Goal: Task Accomplishment & Management: Use online tool/utility

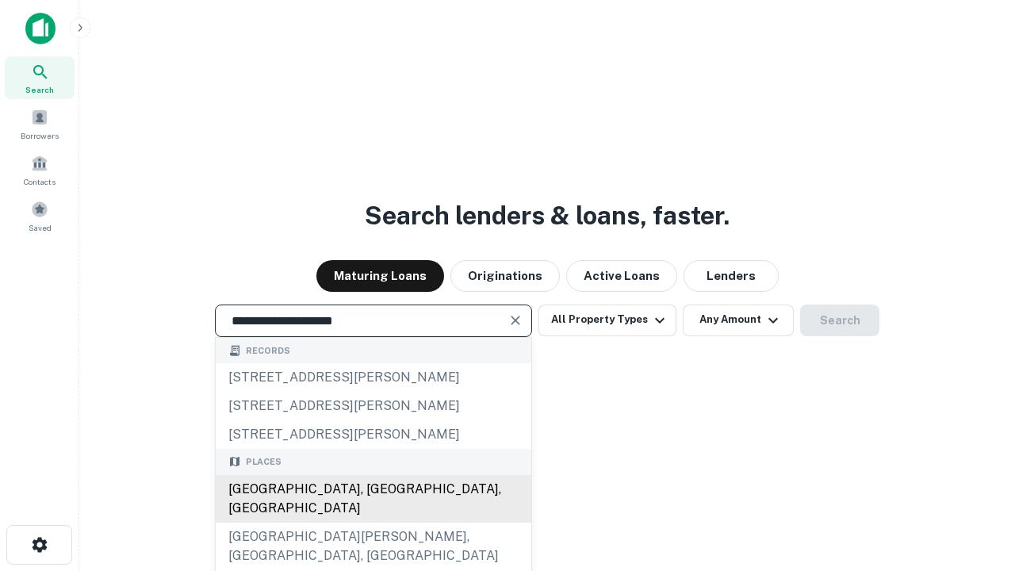
click at [373, 523] on div "Santa Monica, CA, USA" at bounding box center [374, 499] width 316 height 48
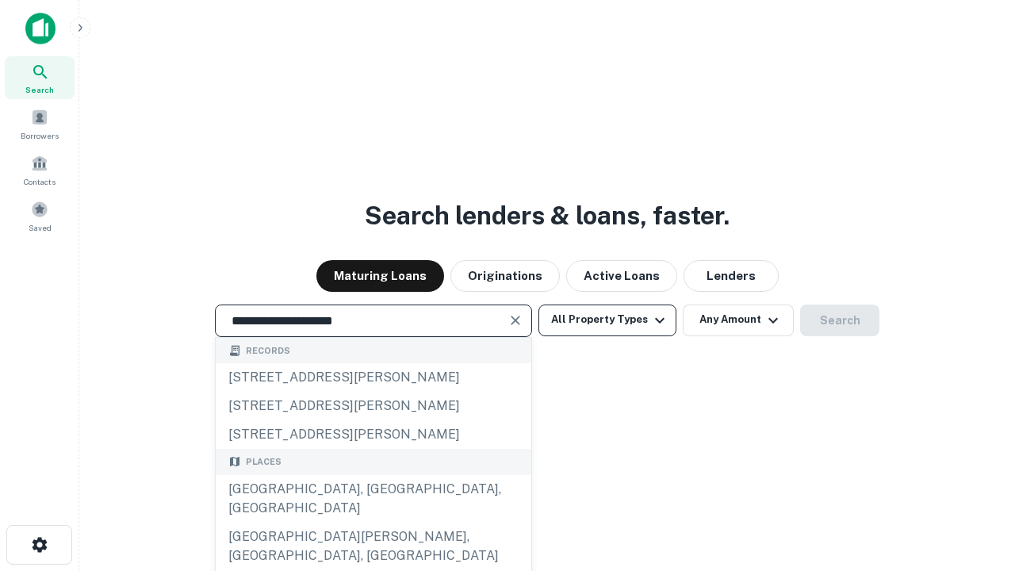
type input "**********"
click at [608, 320] on button "All Property Types" at bounding box center [608, 321] width 138 height 32
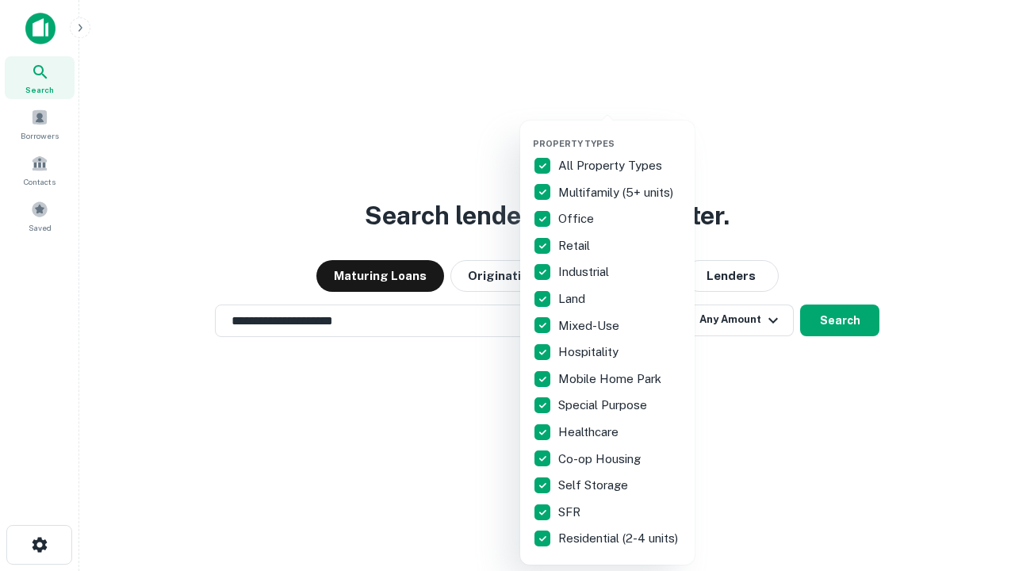
click at [620, 133] on button "button" at bounding box center [620, 133] width 175 height 1
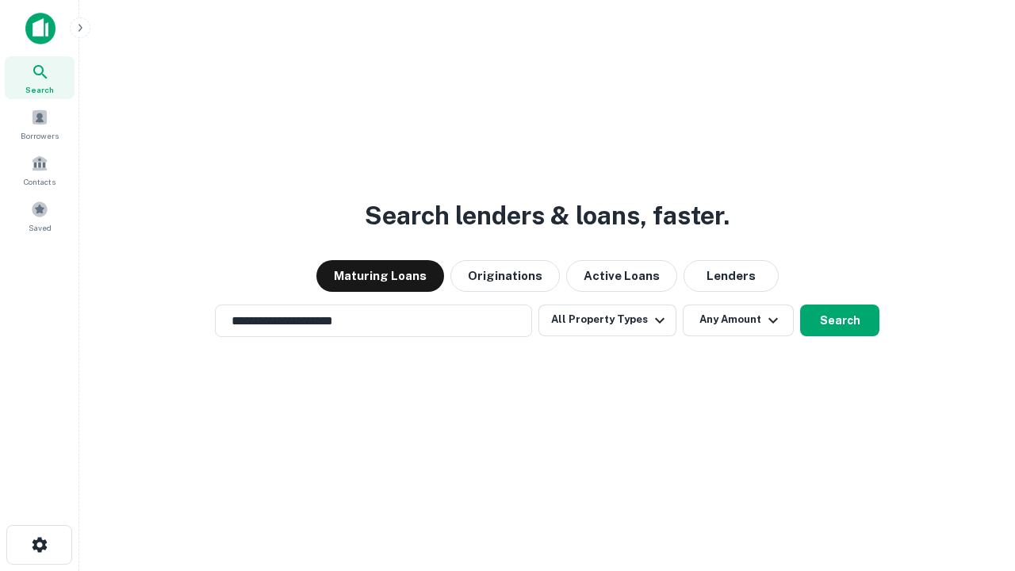
scroll to position [25, 0]
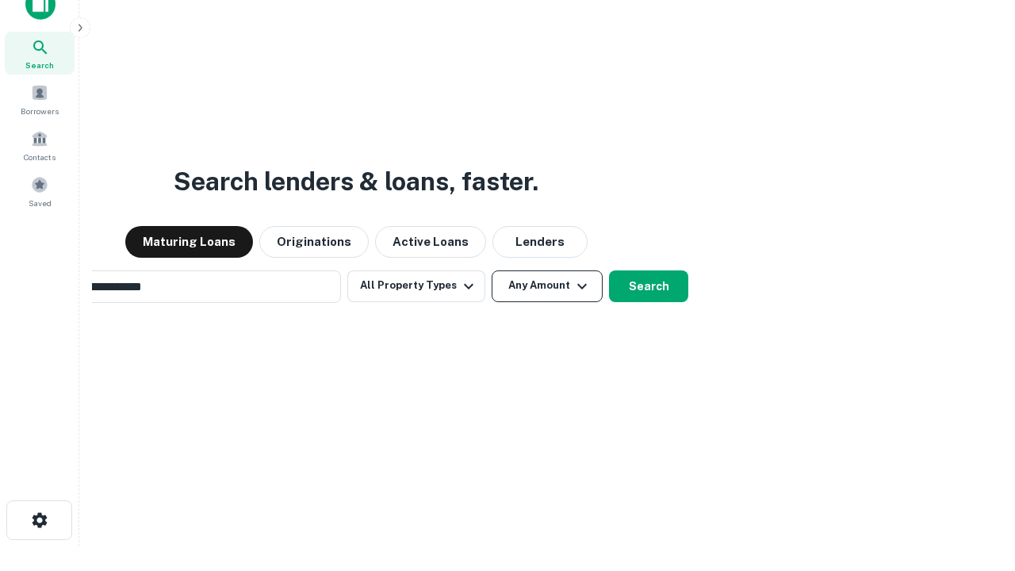
click at [492, 270] on button "Any Amount" at bounding box center [547, 286] width 111 height 32
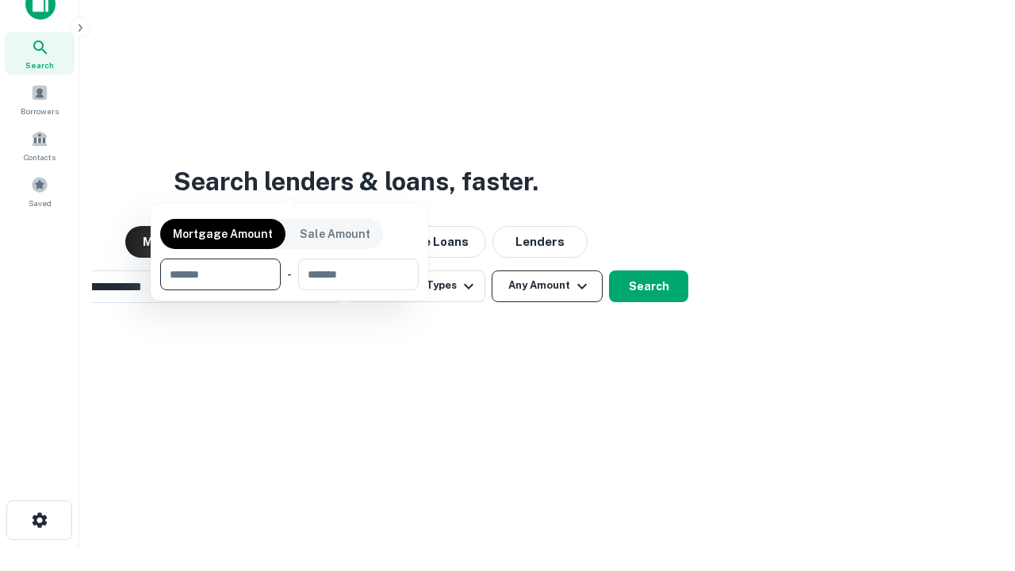
scroll to position [25, 0]
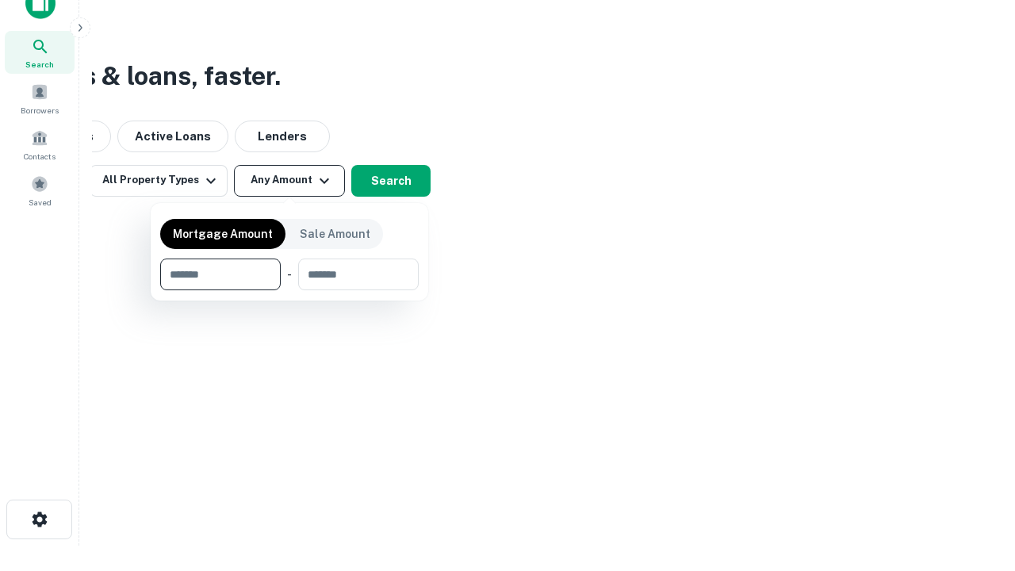
type input "*******"
click at [290, 290] on button "button" at bounding box center [289, 290] width 259 height 1
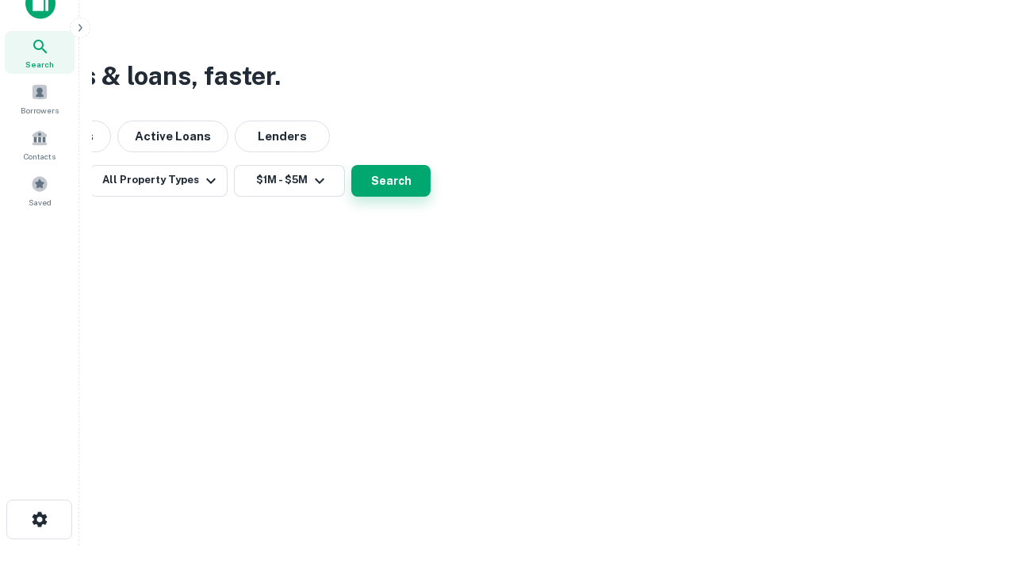
click at [431, 197] on button "Search" at bounding box center [390, 181] width 79 height 32
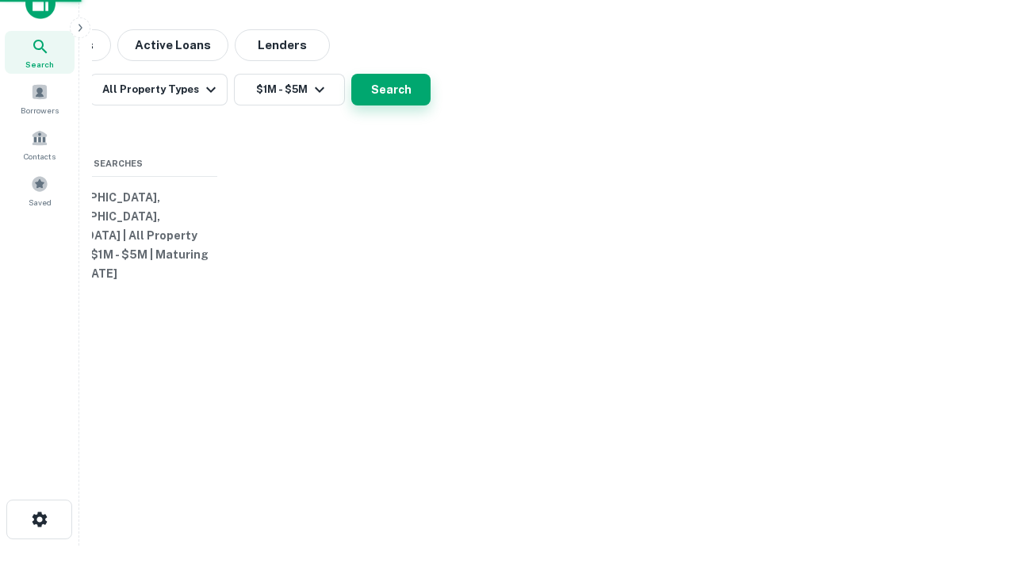
scroll to position [25, 0]
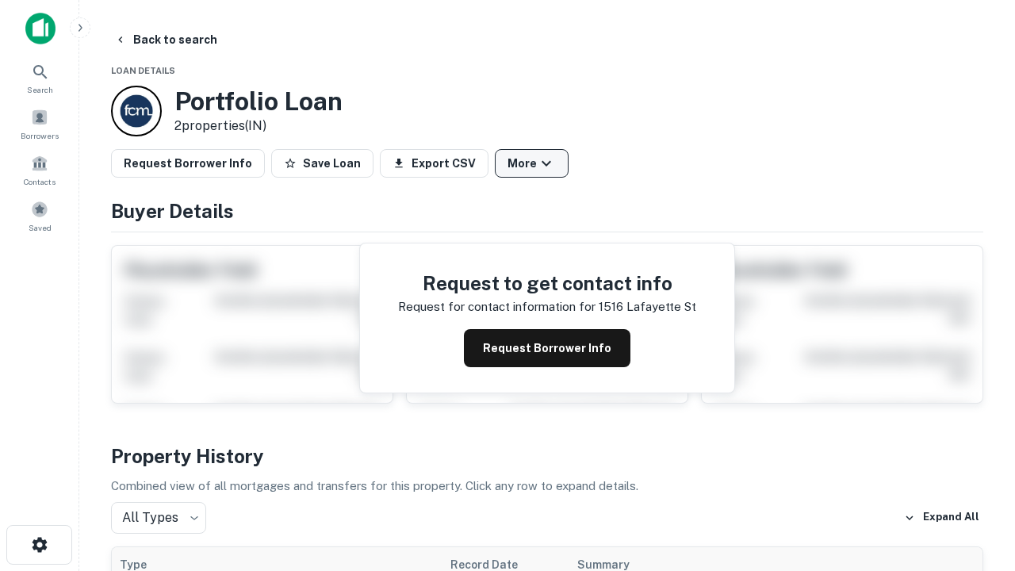
click at [531, 163] on button "More" at bounding box center [532, 163] width 74 height 29
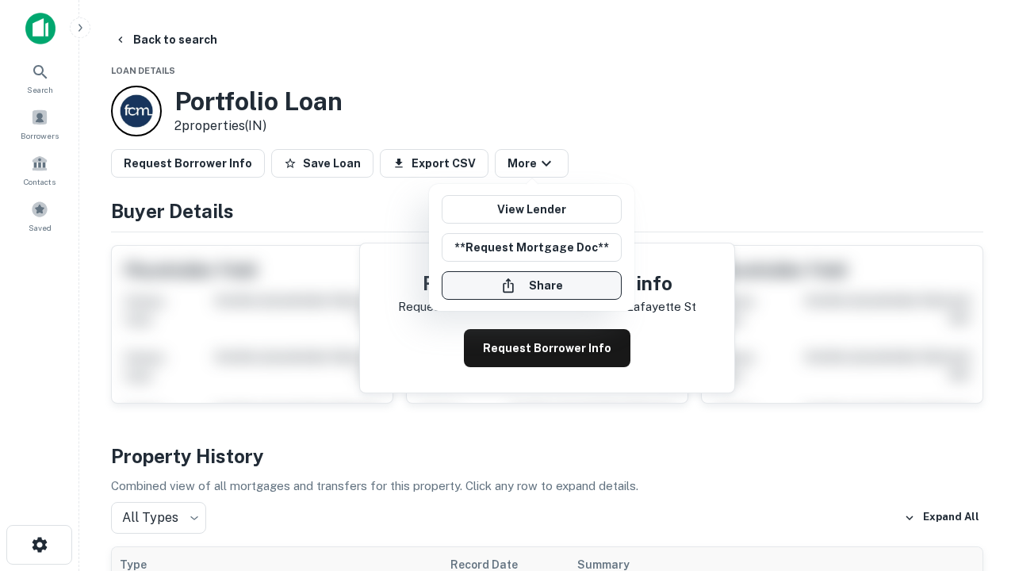
click at [531, 286] on button "Share" at bounding box center [532, 285] width 180 height 29
